Goal: Navigation & Orientation: Find specific page/section

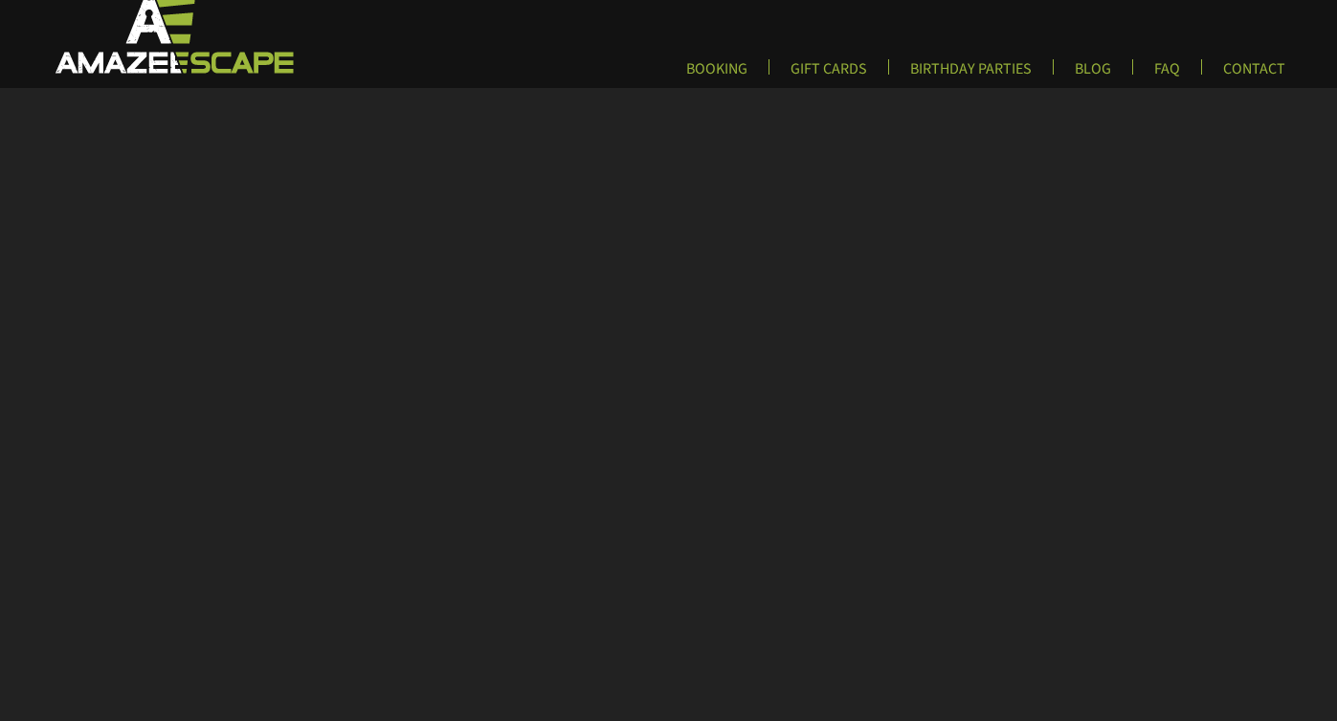
scroll to position [24, 0]
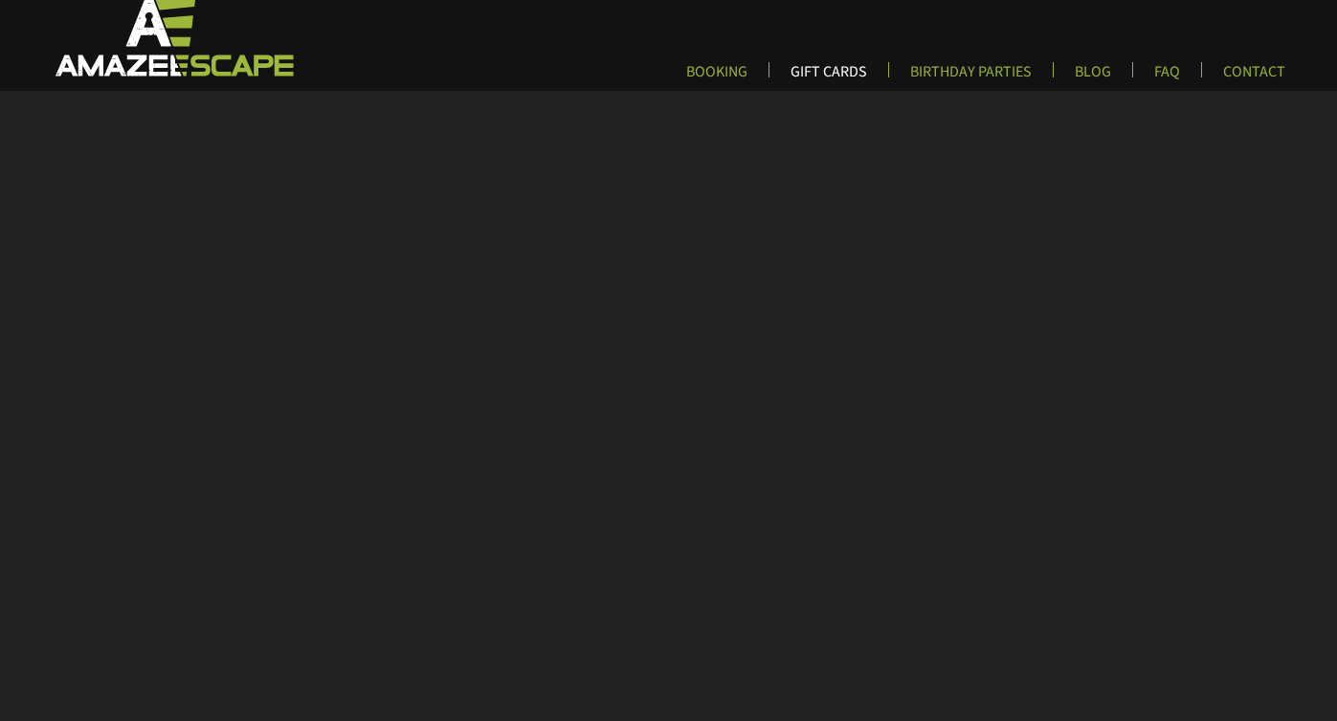
click at [827, 62] on link "GIFT CARDS" at bounding box center [828, 78] width 107 height 32
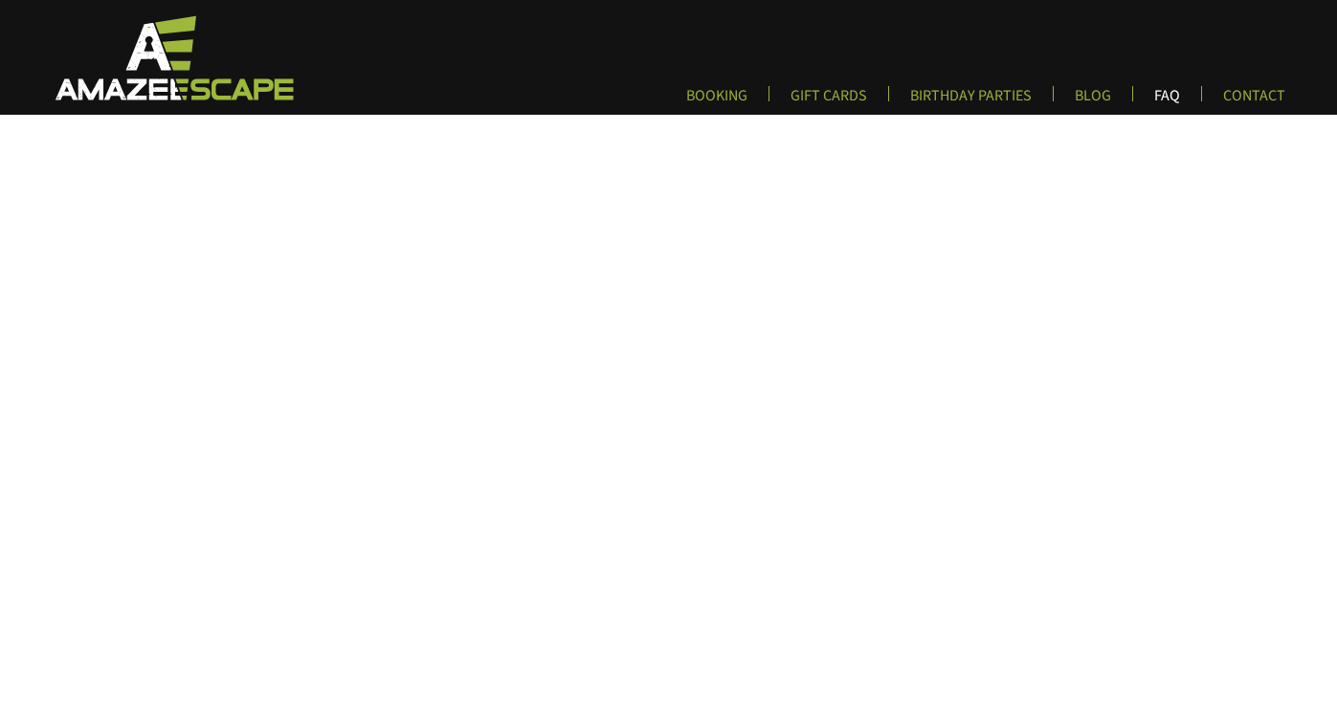
click at [1168, 97] on link "FAQ" at bounding box center [1166, 102] width 56 height 32
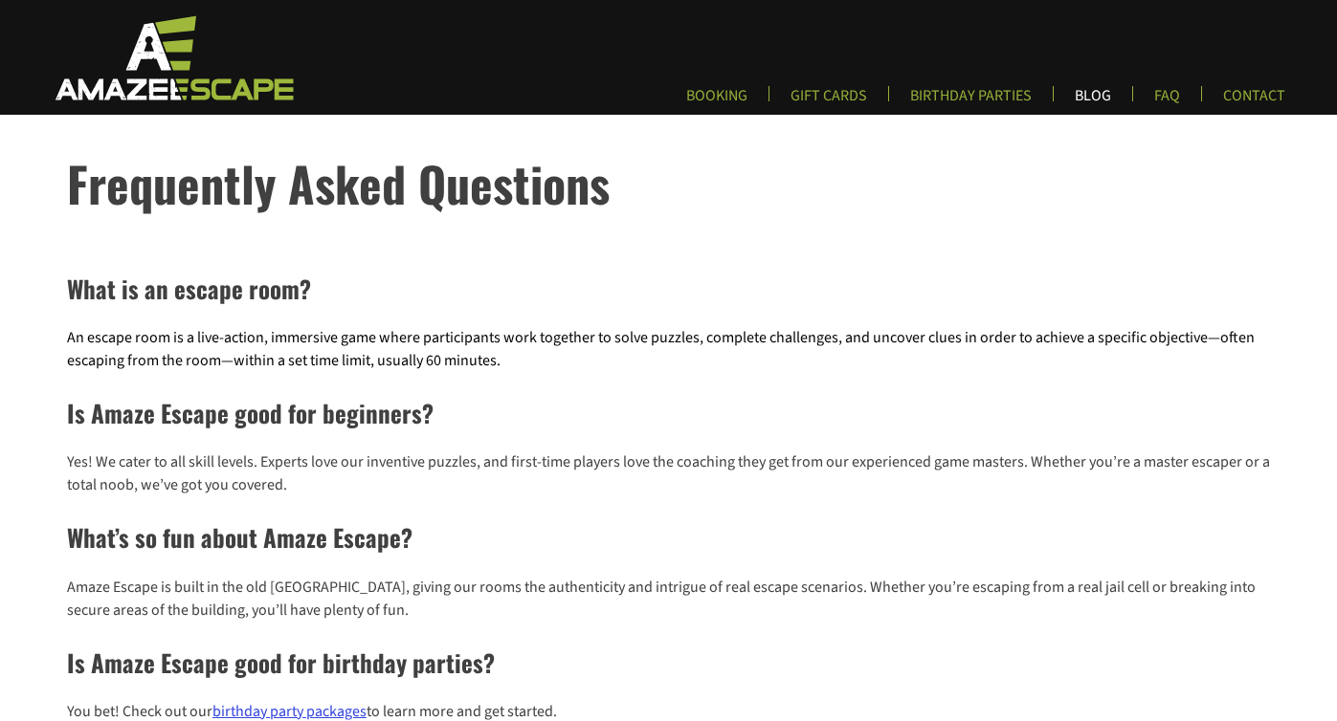
click at [1104, 95] on link "BLOG" at bounding box center [1092, 102] width 67 height 32
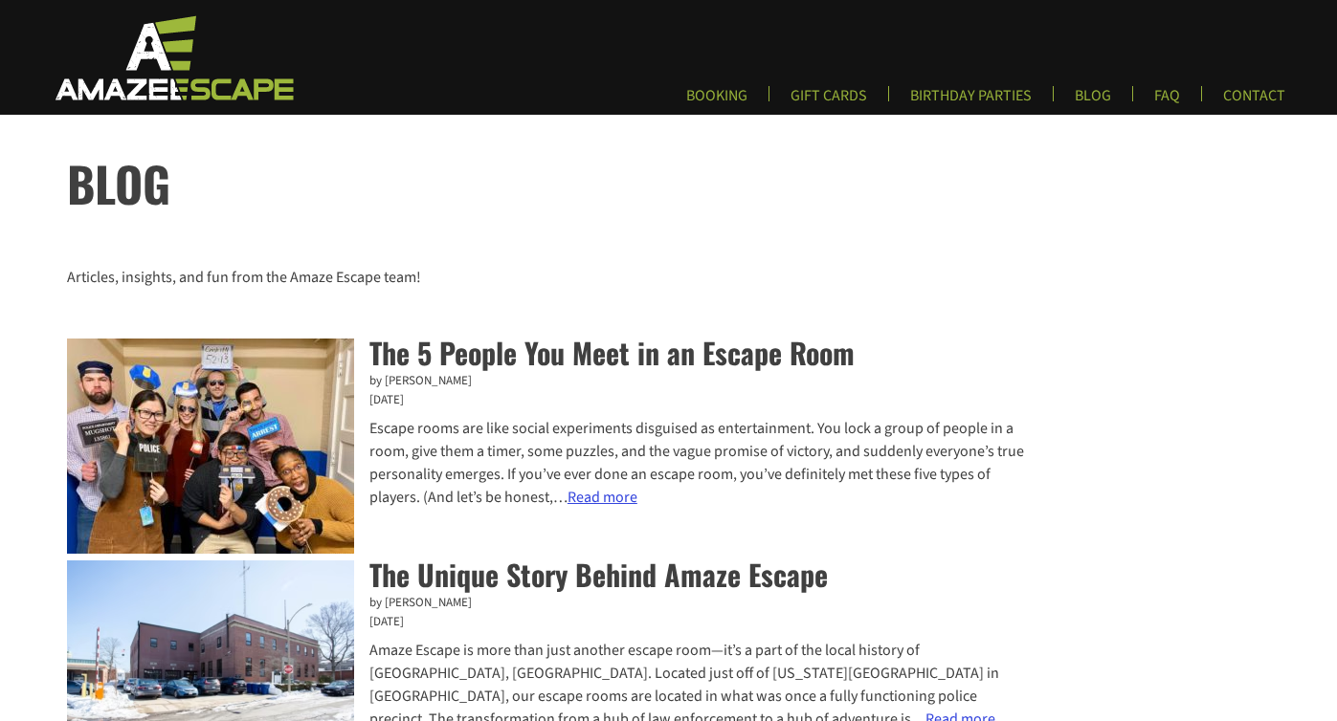
click at [617, 502] on link "Read more : The 5 People You Meet in an Escape Room" at bounding box center [602, 497] width 70 height 21
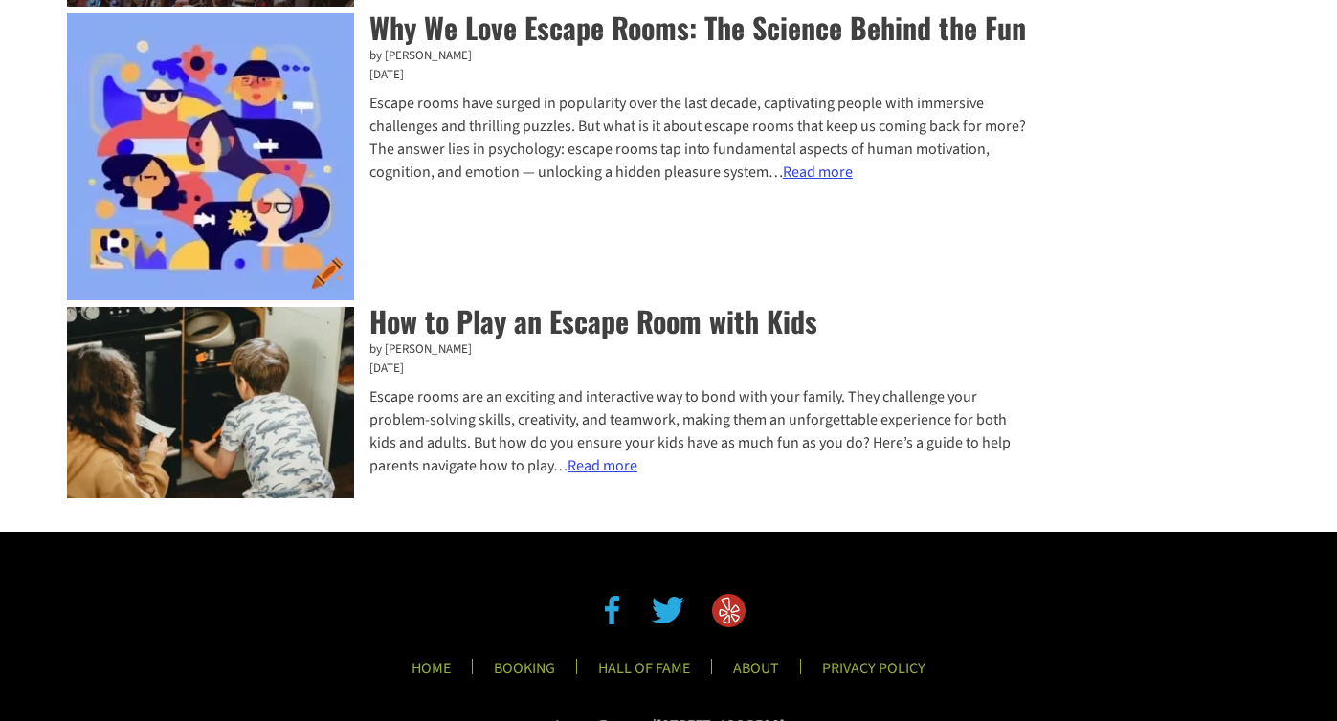
scroll to position [1596, 0]
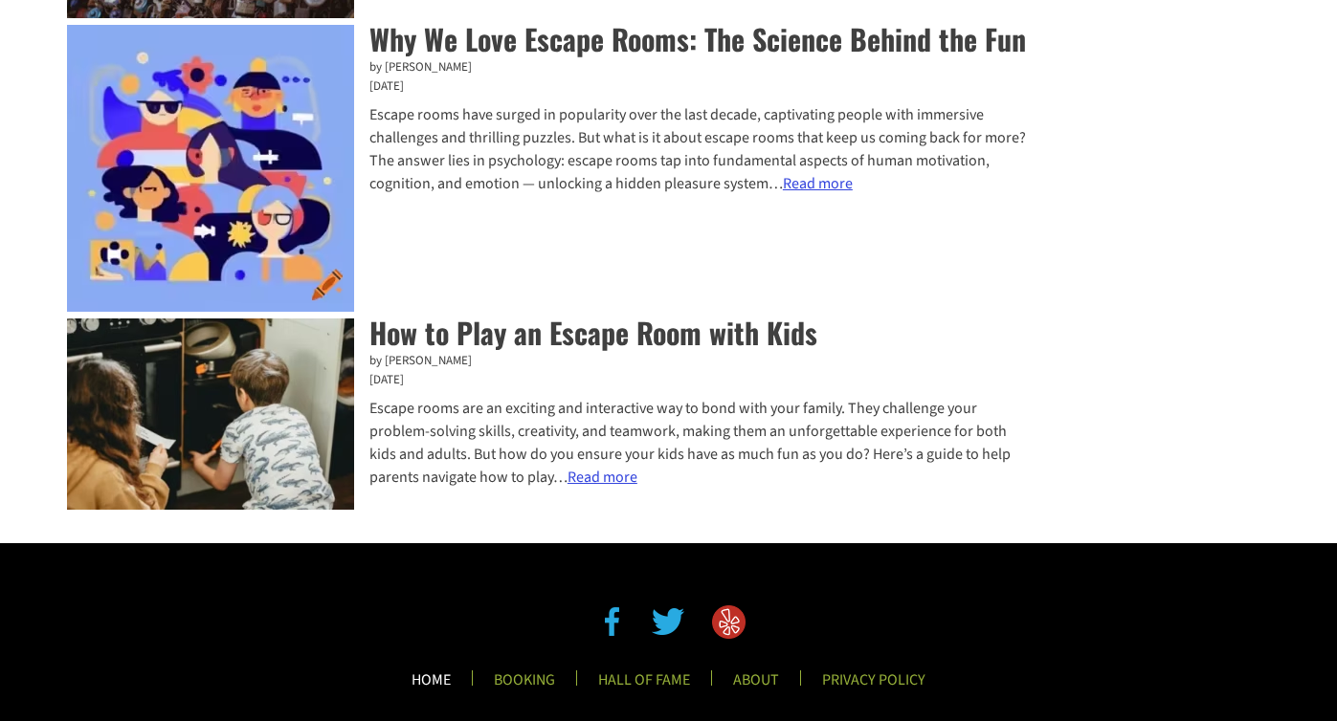
click at [434, 671] on link "HOME" at bounding box center [431, 687] width 70 height 32
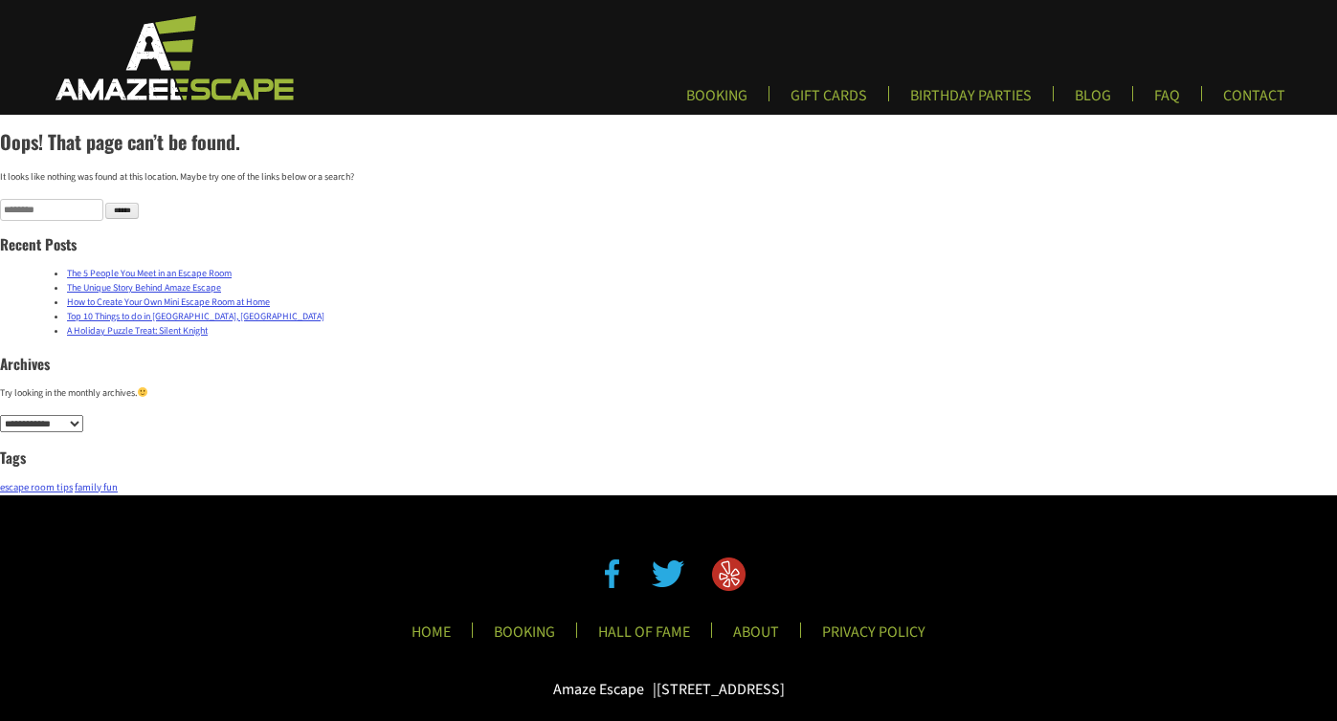
click at [136, 69] on img at bounding box center [172, 57] width 283 height 88
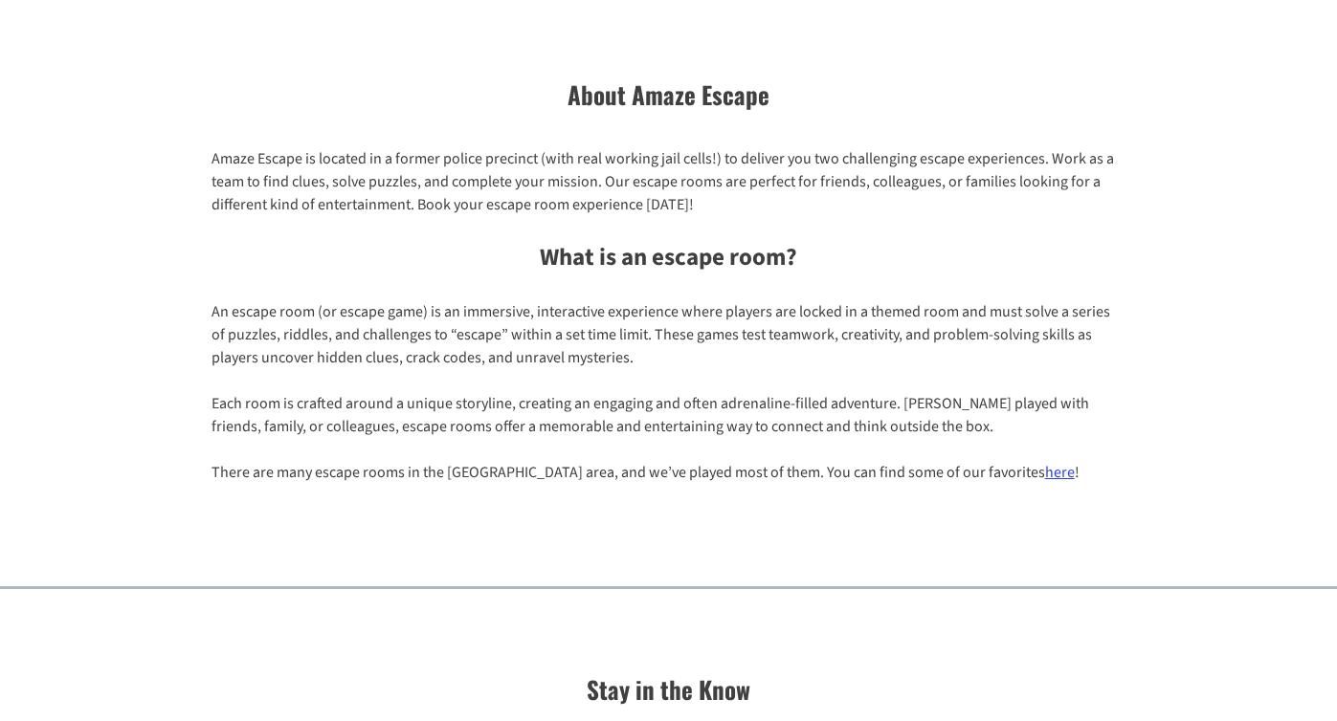
scroll to position [1473, 0]
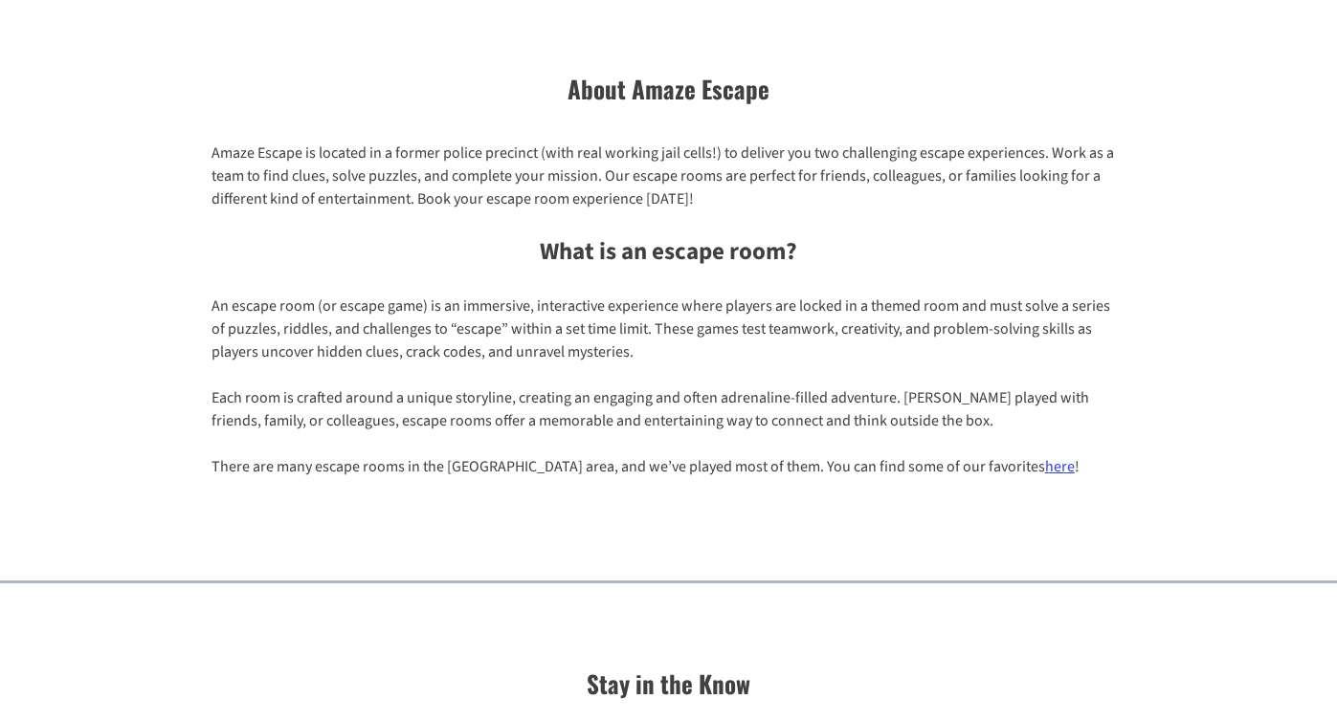
click at [1045, 468] on link "here" at bounding box center [1060, 466] width 30 height 21
